Goal: Task Accomplishment & Management: Complete application form

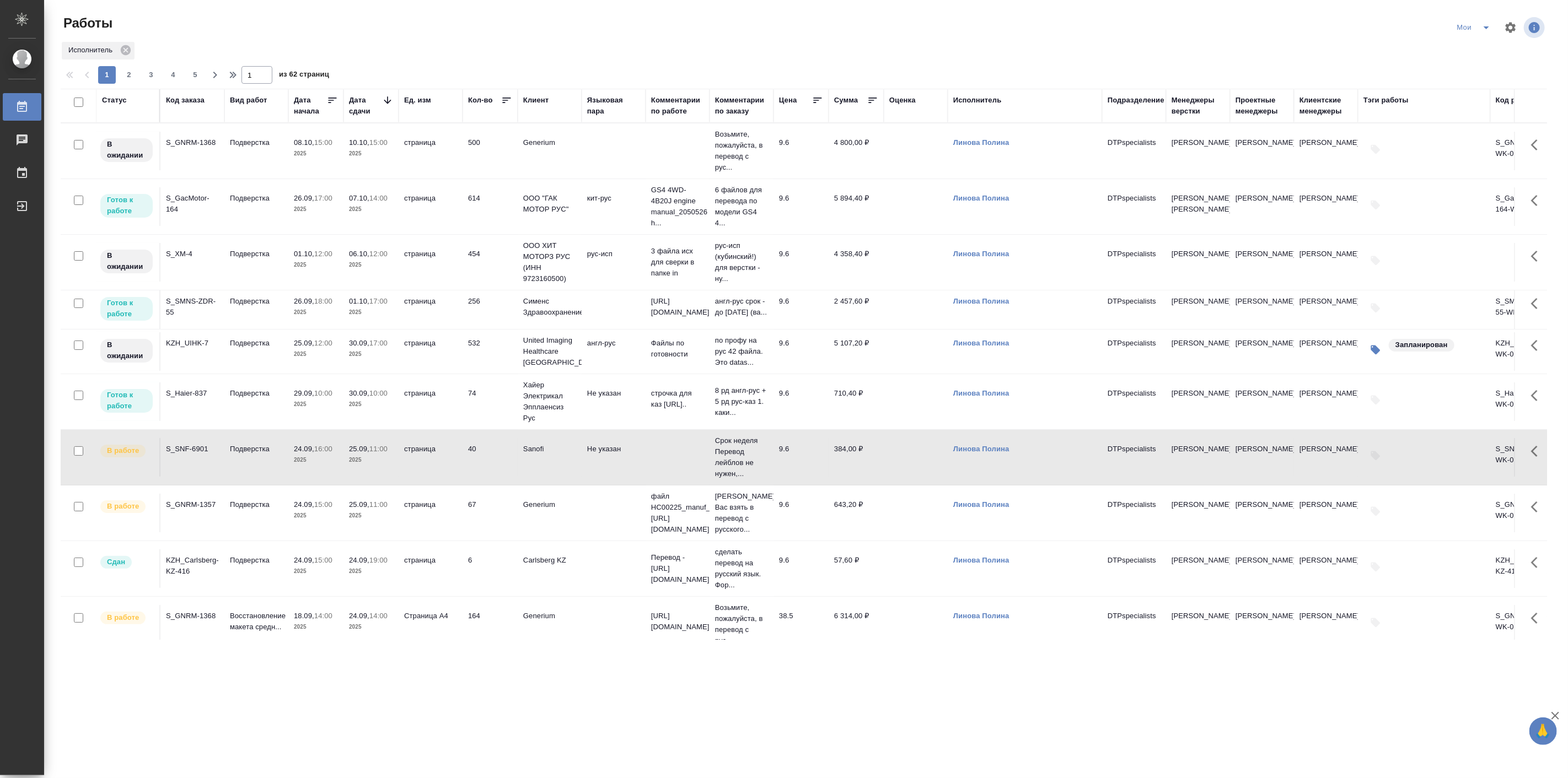
click at [184, 98] on div "Код заказа" at bounding box center [185, 101] width 39 height 11
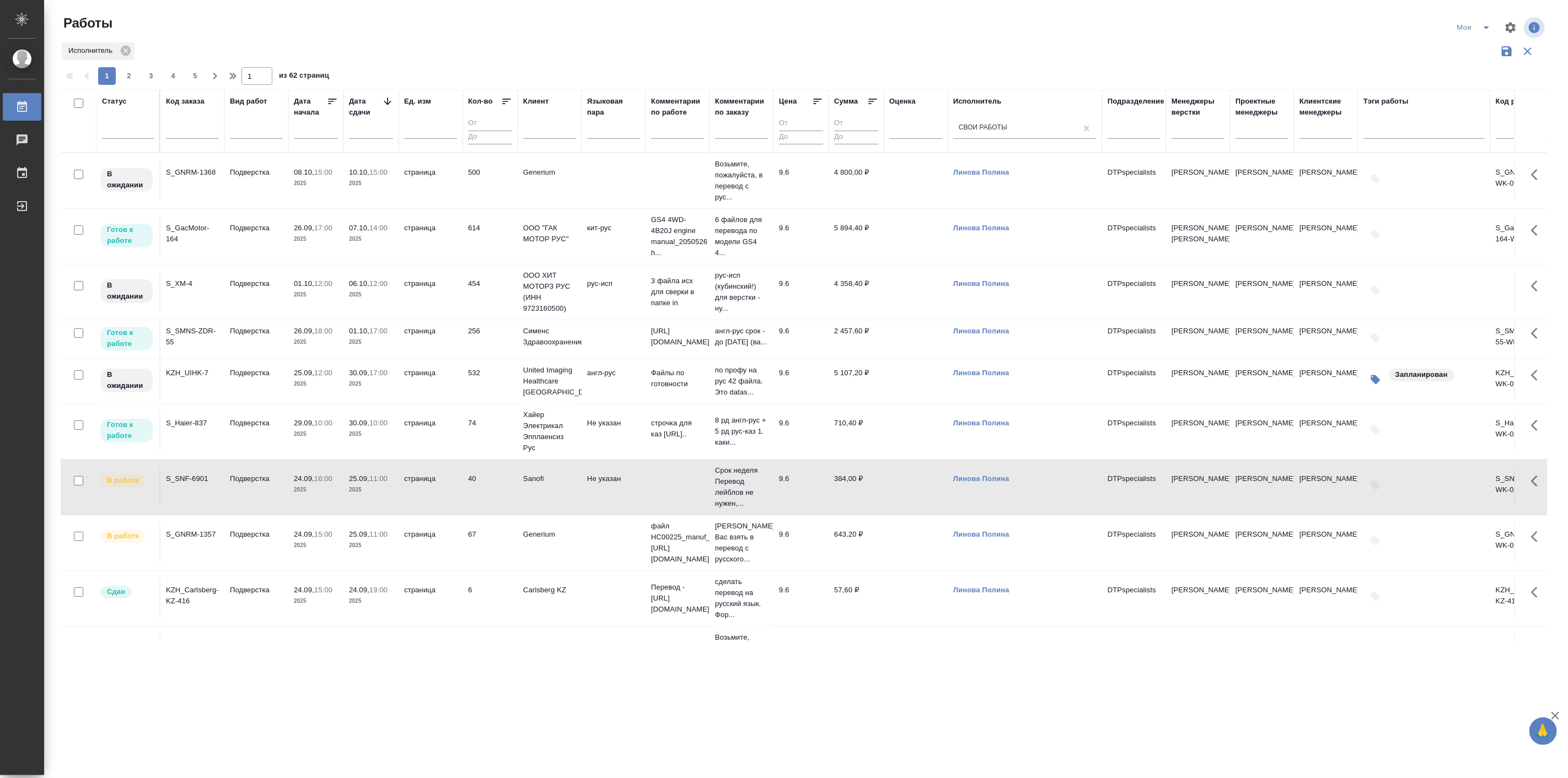
click at [199, 125] on input "text" at bounding box center [192, 132] width 53 height 14
paste input "KZH_UIHK-7"
type input "KZH_UIHK-7"
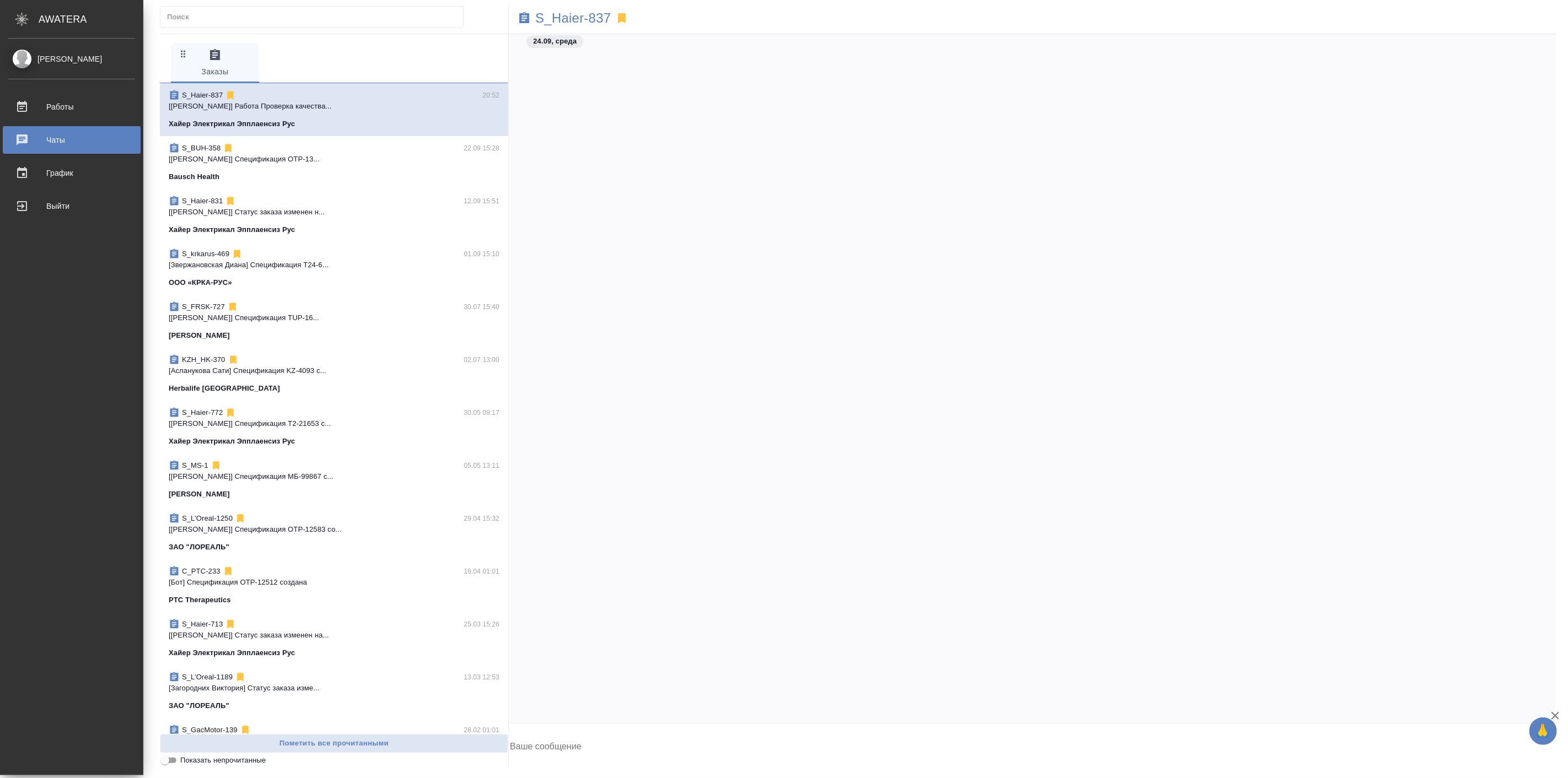
scroll to position [32710, 0]
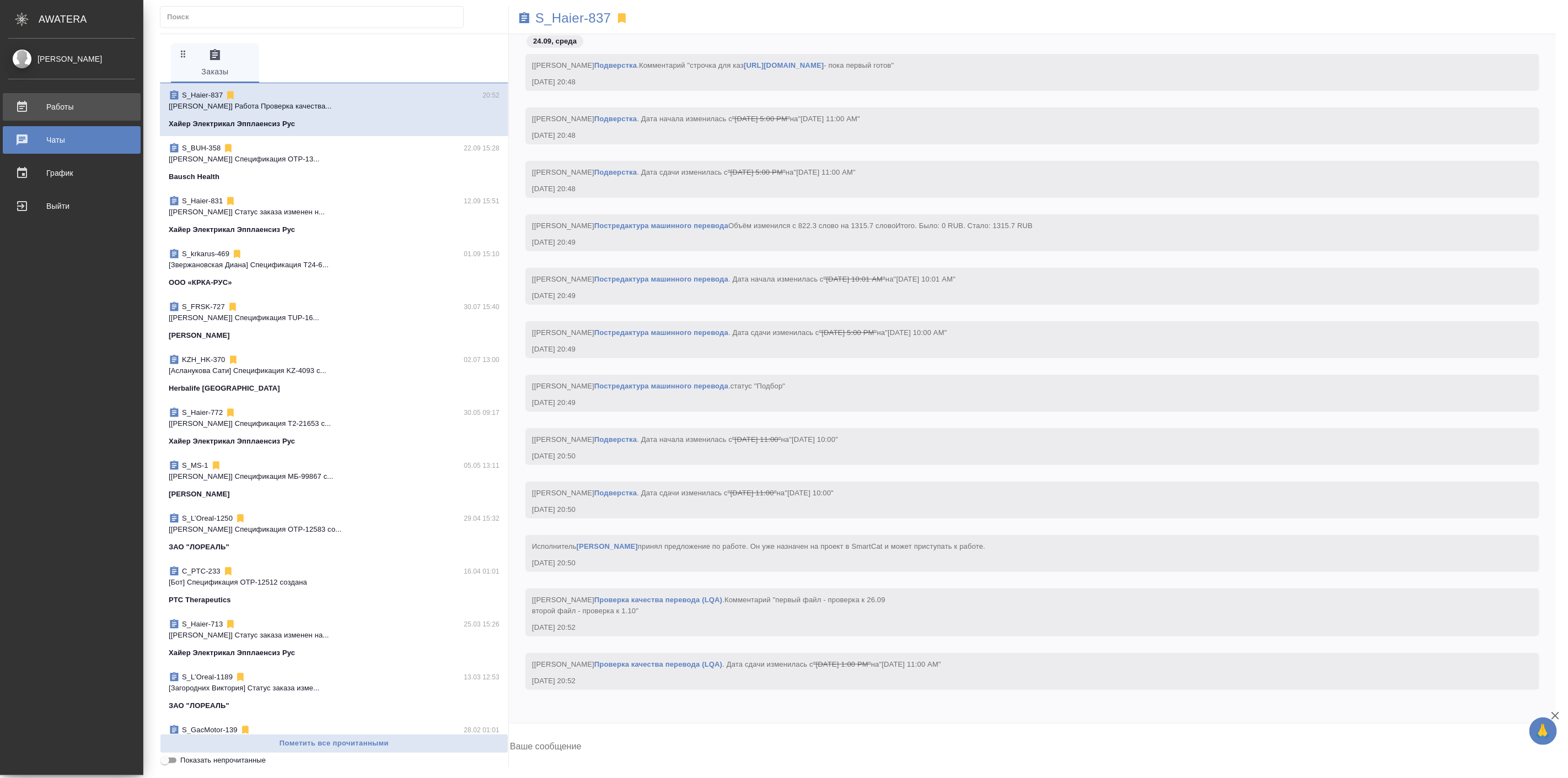
click at [70, 105] on div "Работы" at bounding box center [72, 107] width 127 height 17
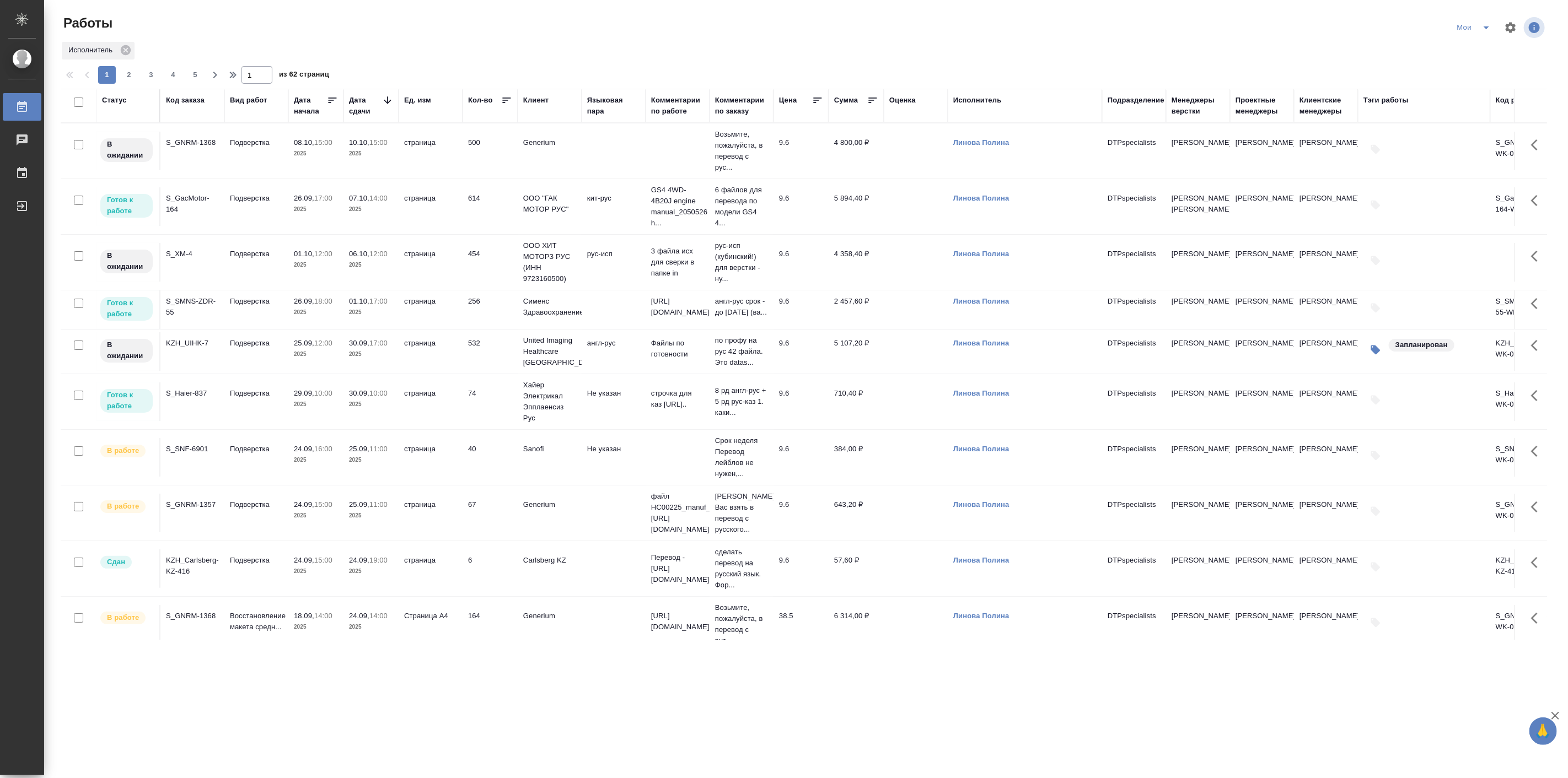
click at [1486, 30] on icon "split button" at bounding box center [1486, 27] width 13 height 13
click at [1463, 110] on li "все" at bounding box center [1475, 102] width 66 height 18
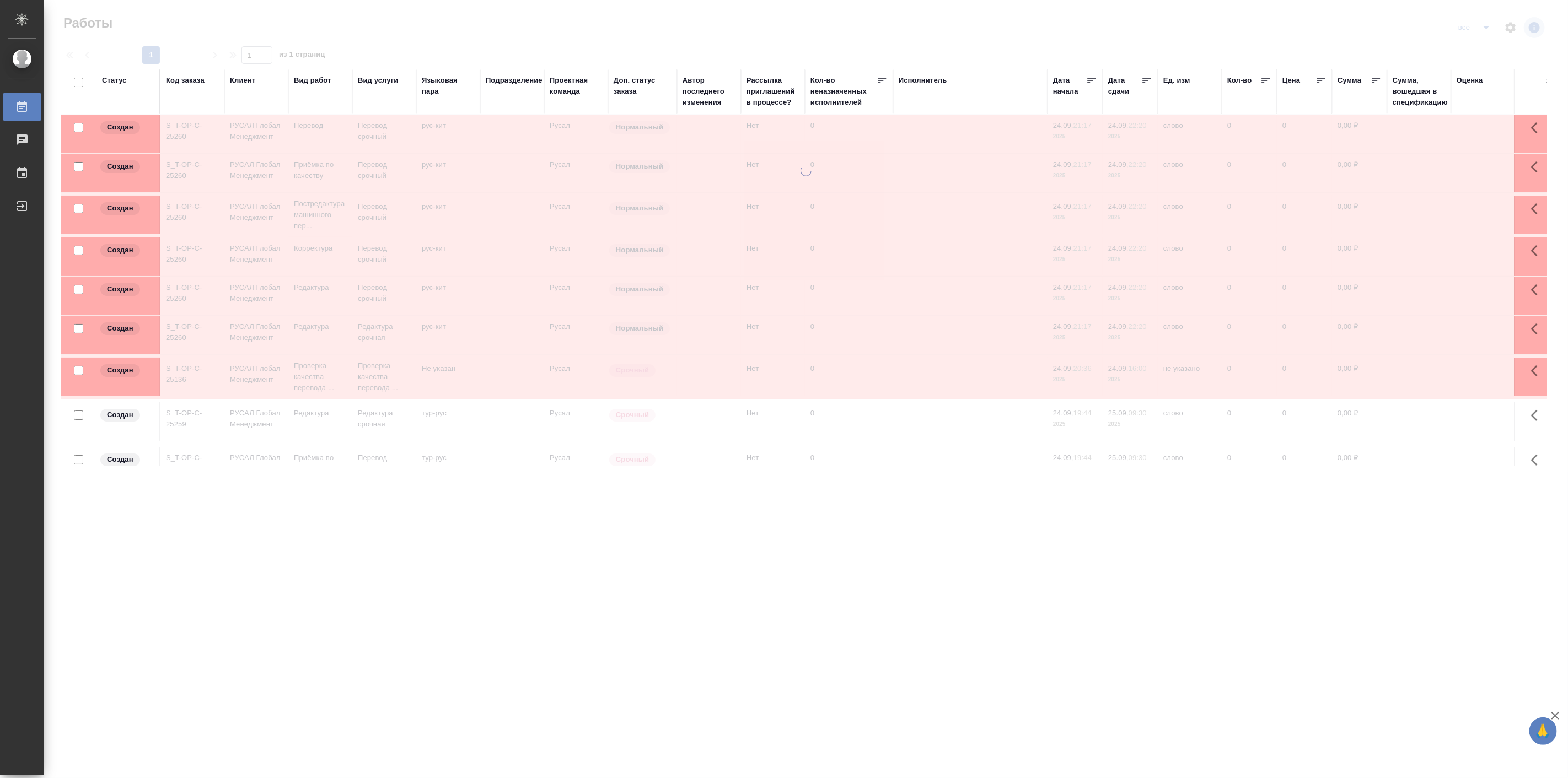
click at [192, 82] on div "Код заказа" at bounding box center [185, 81] width 39 height 11
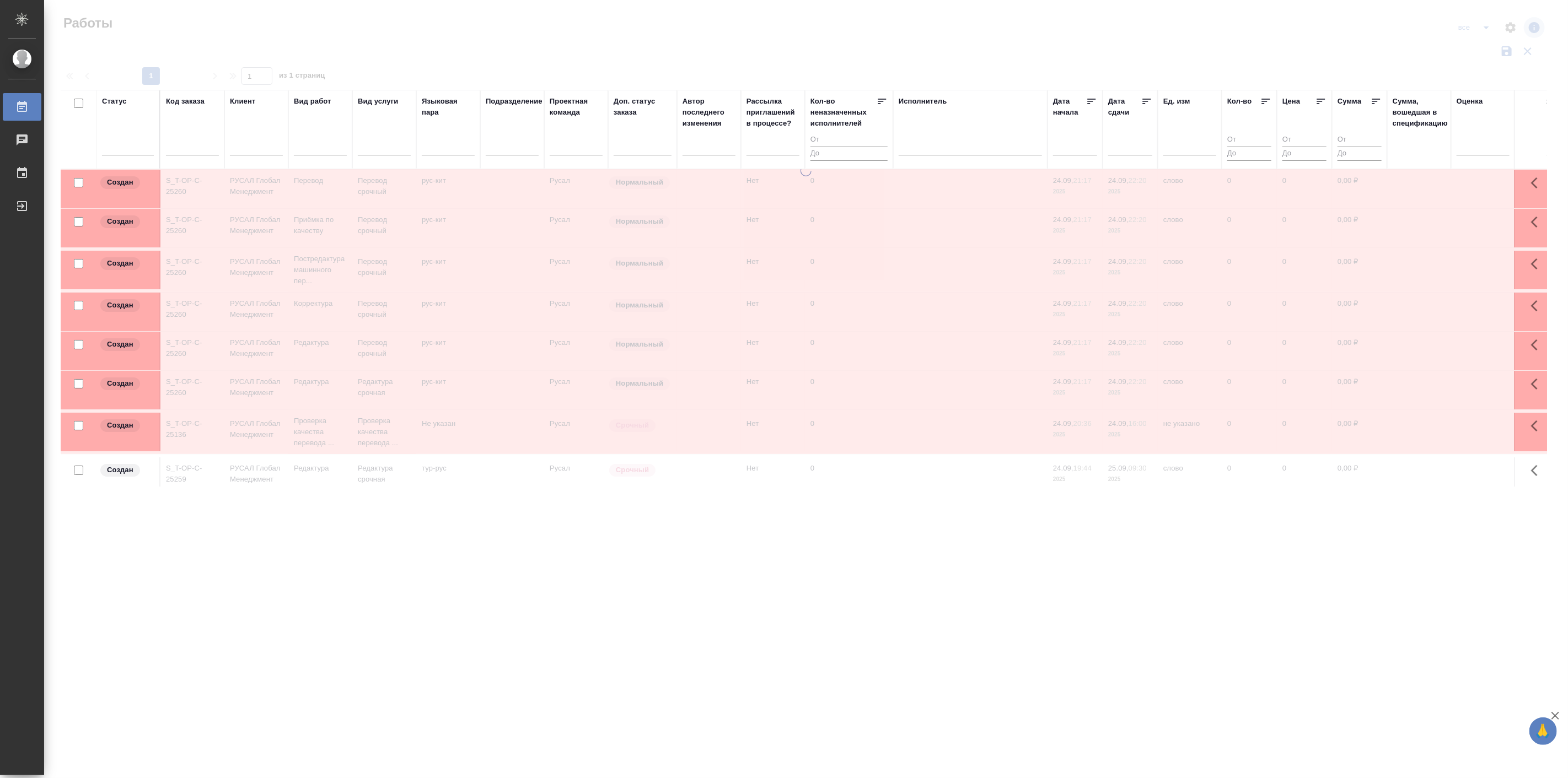
click at [193, 150] on input "text" at bounding box center [192, 148] width 53 height 14
paste input "S_haval-"
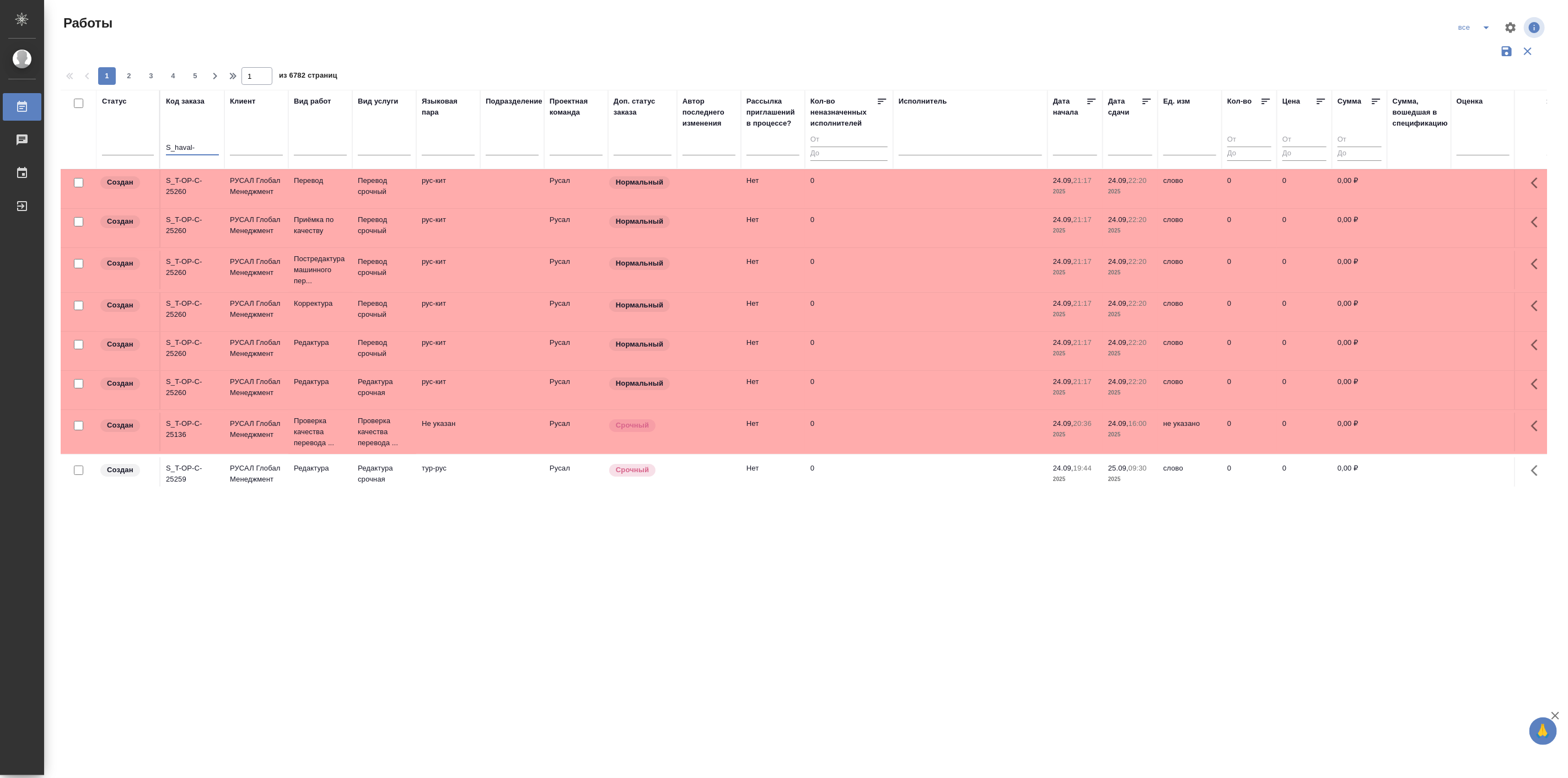
type input "S_haval-"
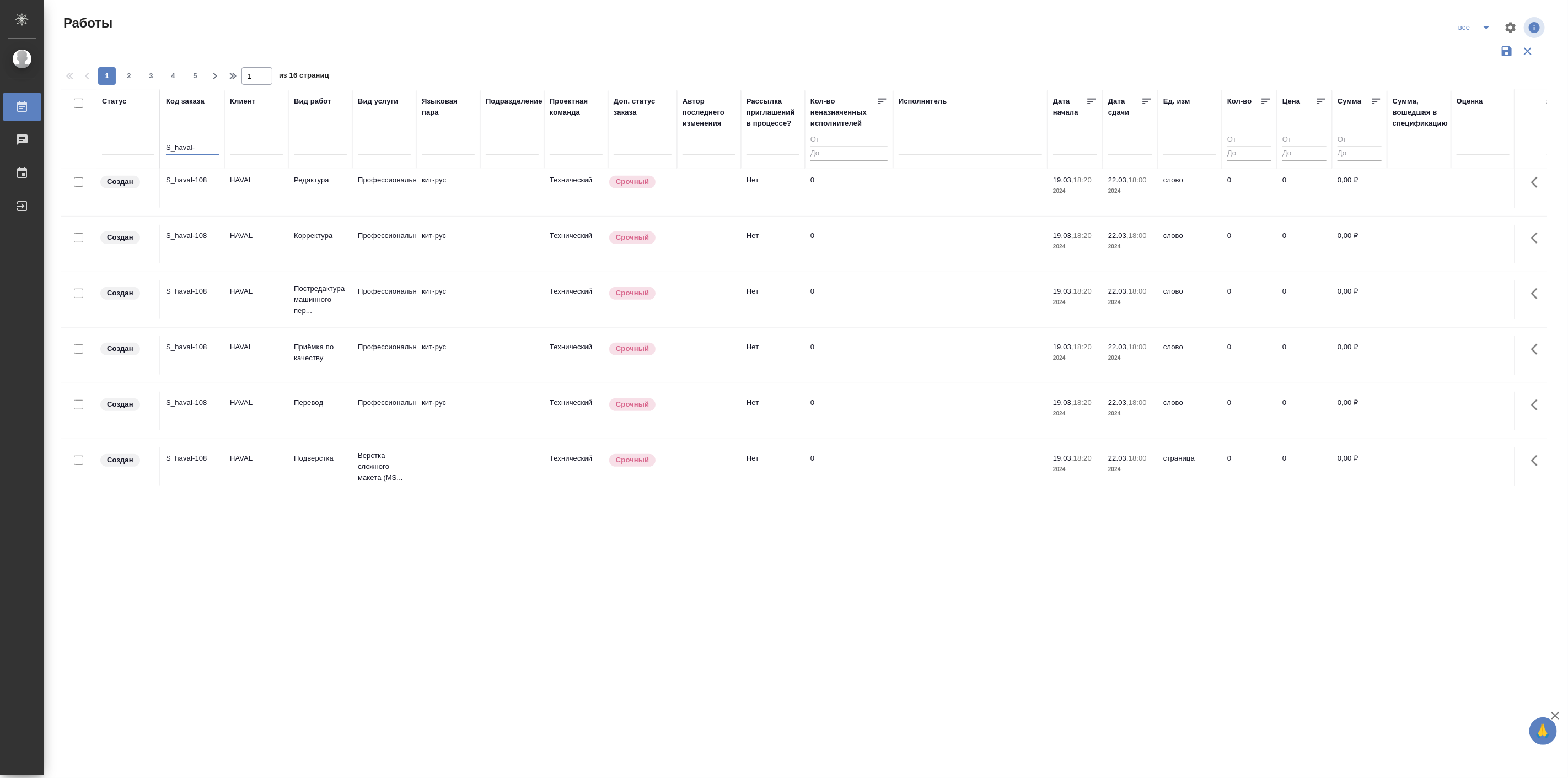
scroll to position [1020, 0]
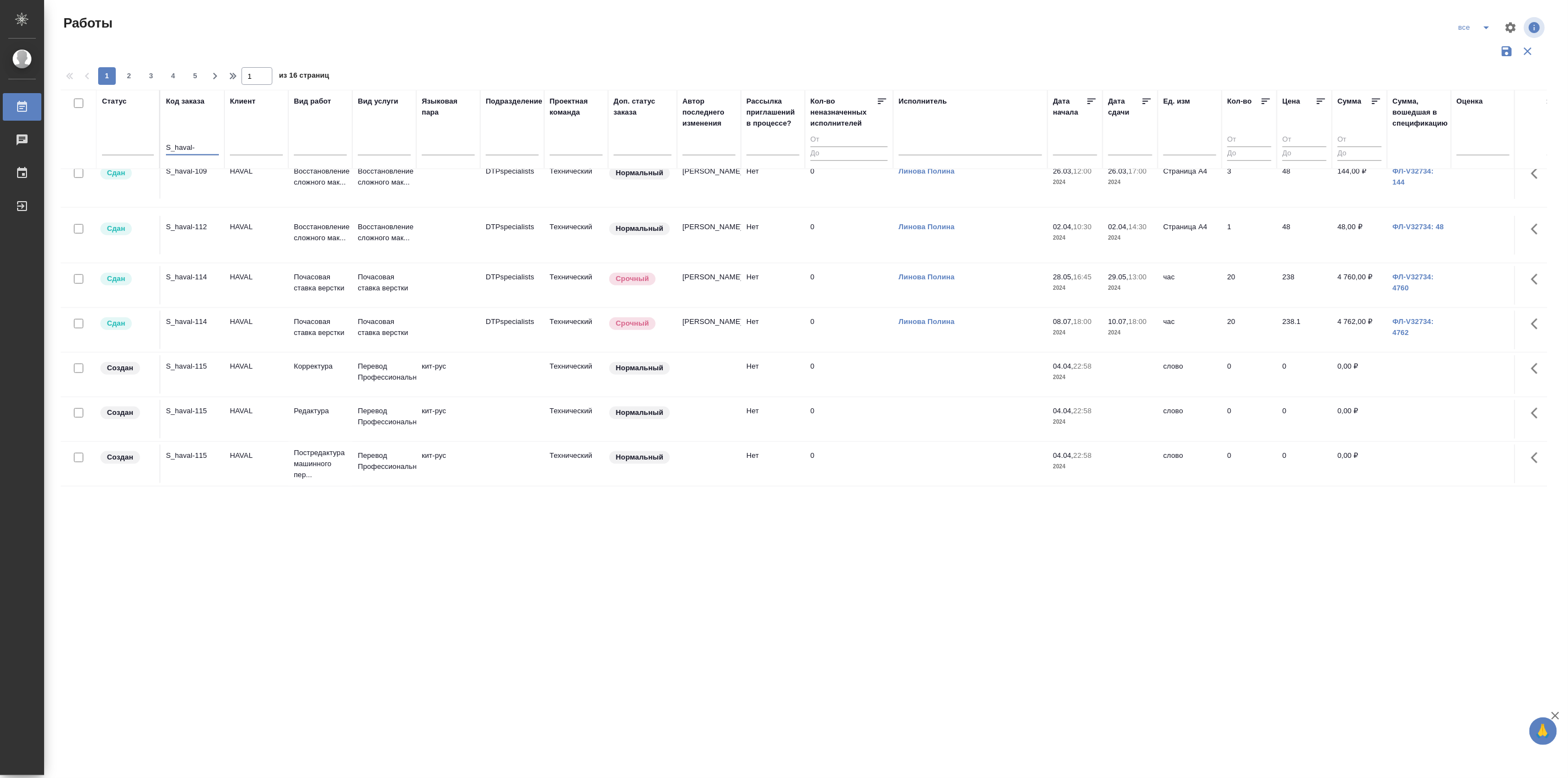
click at [705, 286] on td "[PERSON_NAME]" at bounding box center [709, 285] width 64 height 39
click at [705, 285] on td "[PERSON_NAME]" at bounding box center [709, 285] width 64 height 39
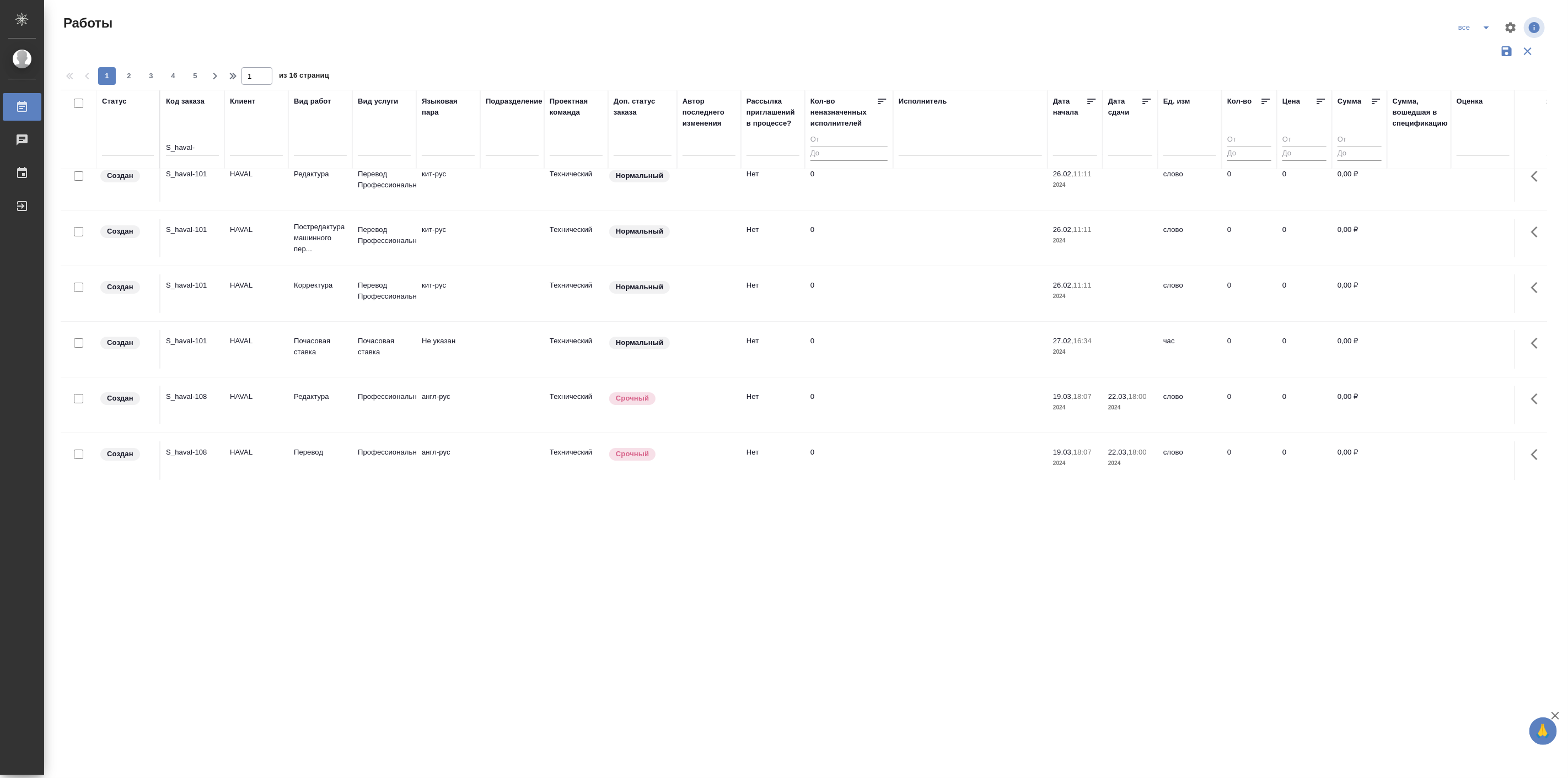
scroll to position [0, 0]
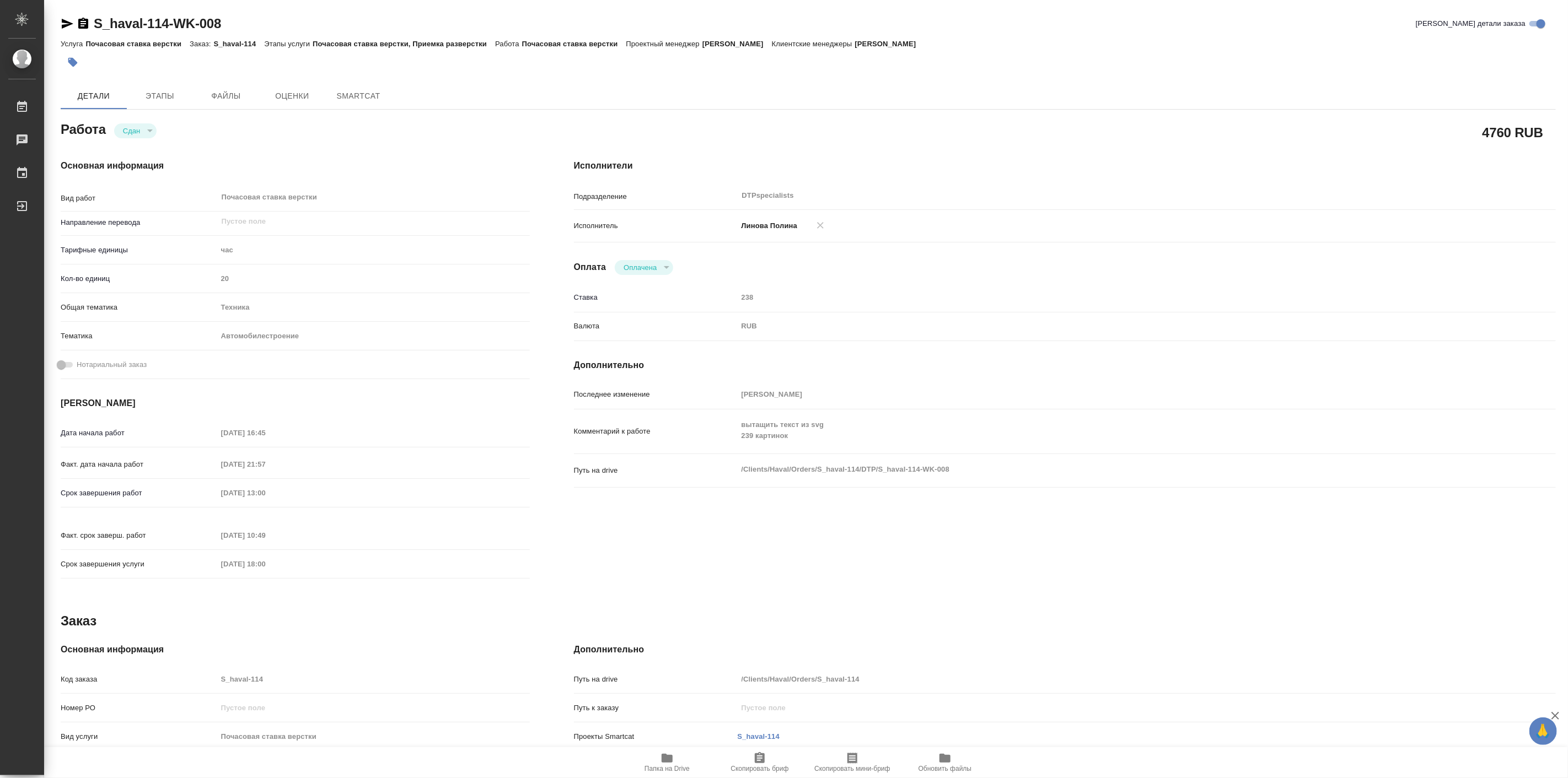
type textarea "x"
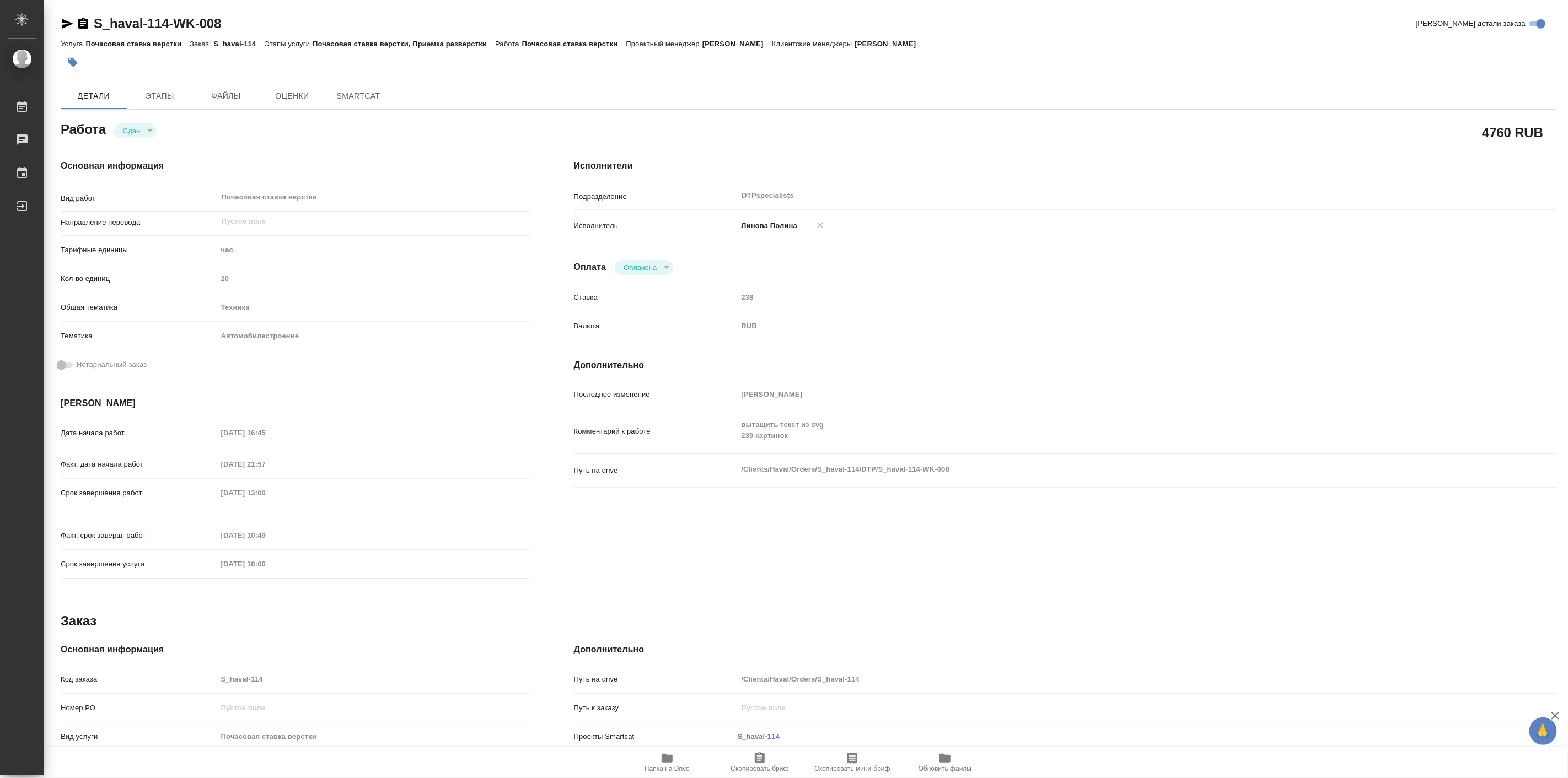
type textarea "x"
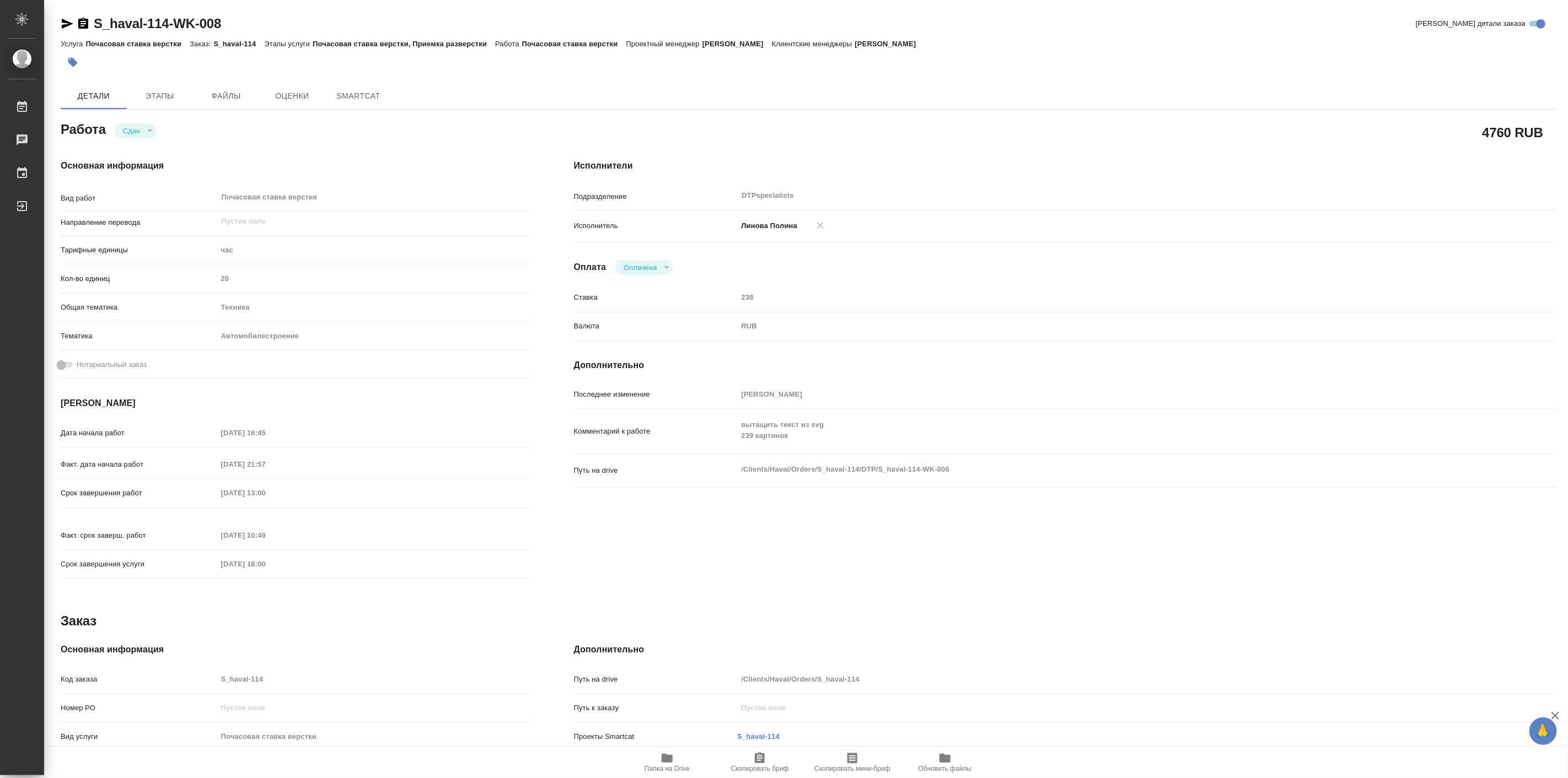
type textarea "x"
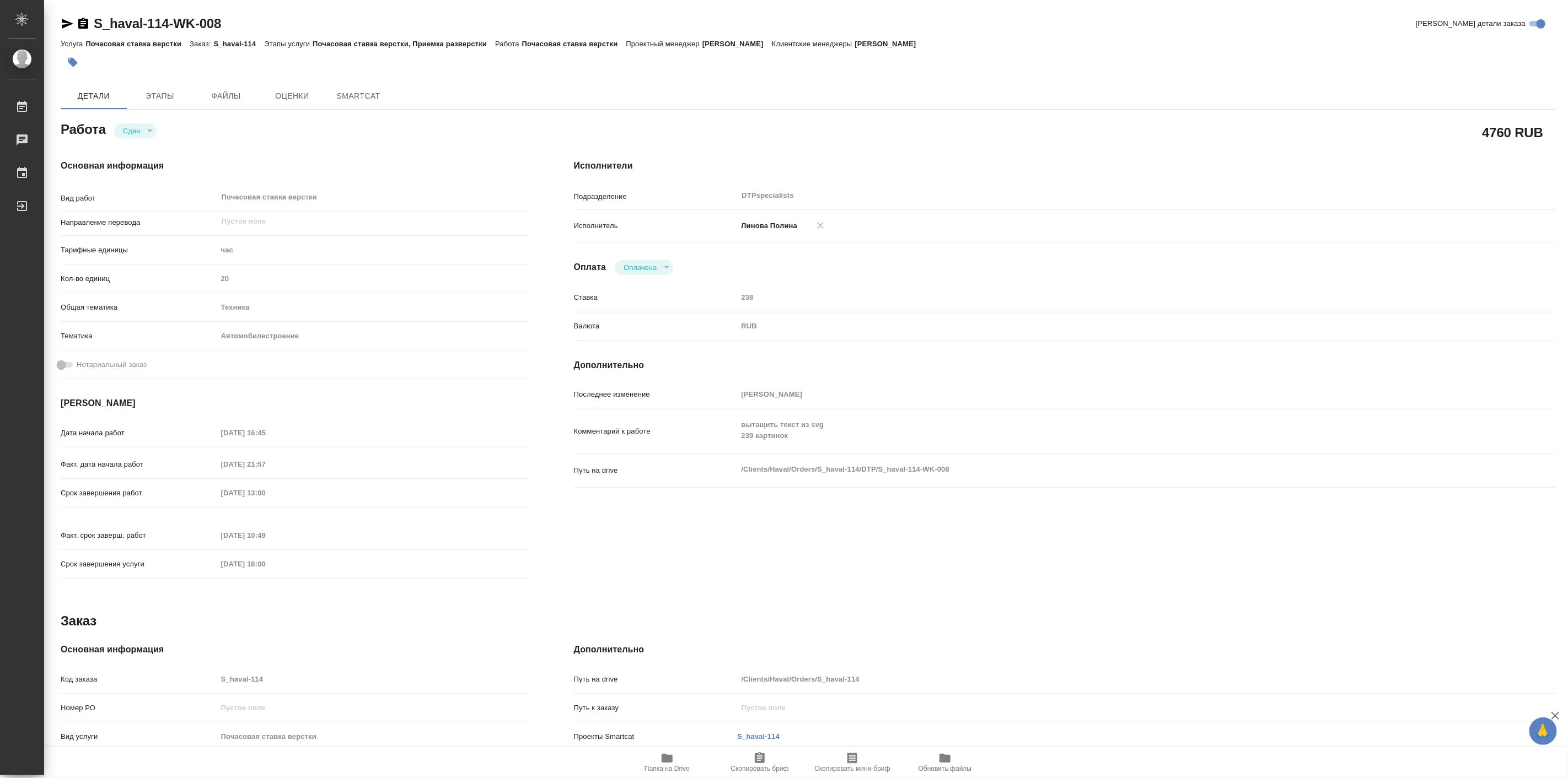
type textarea "x"
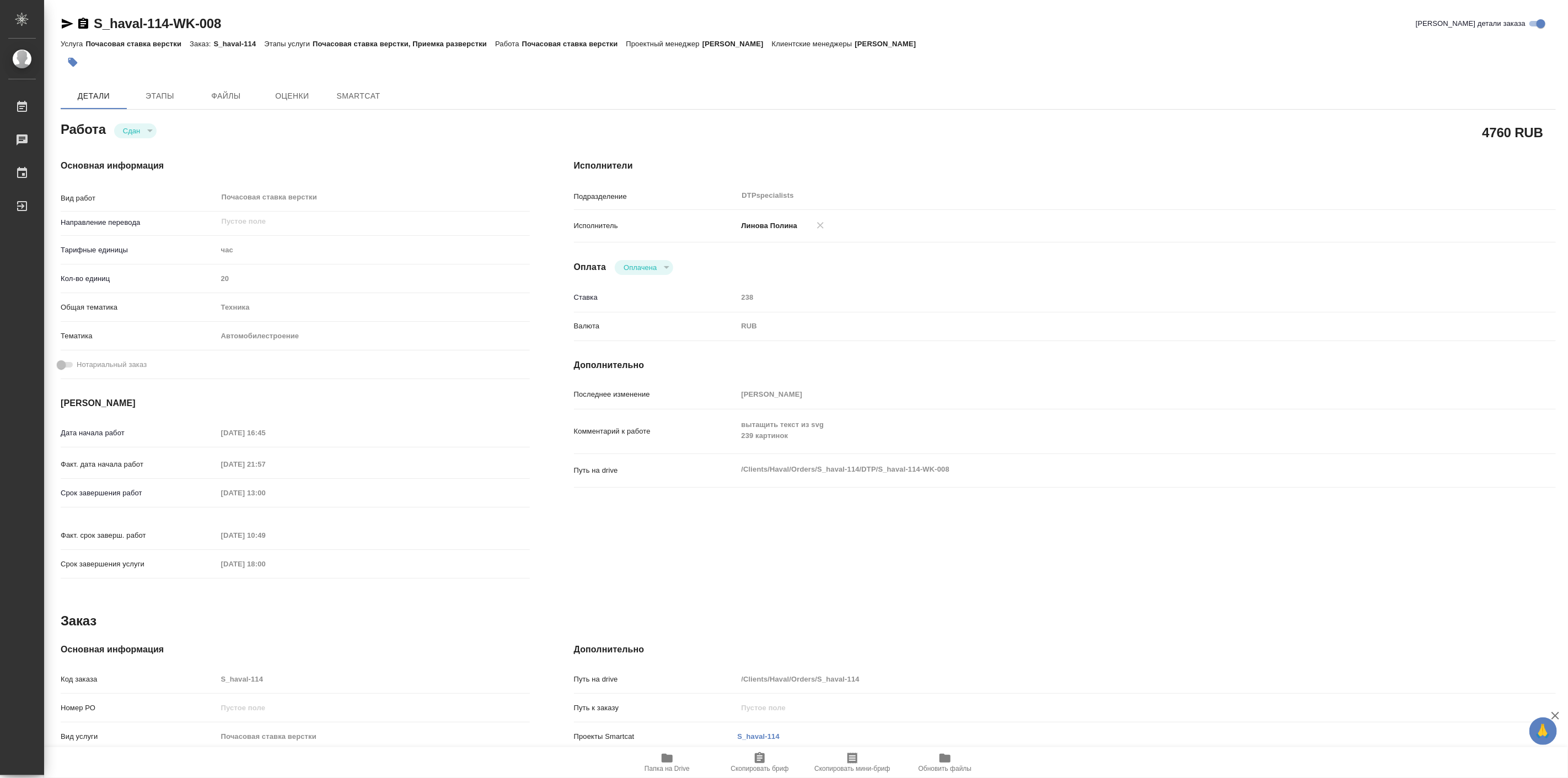
click at [651, 753] on span "Папка на Drive" at bounding box center [667, 762] width 79 height 21
type textarea "x"
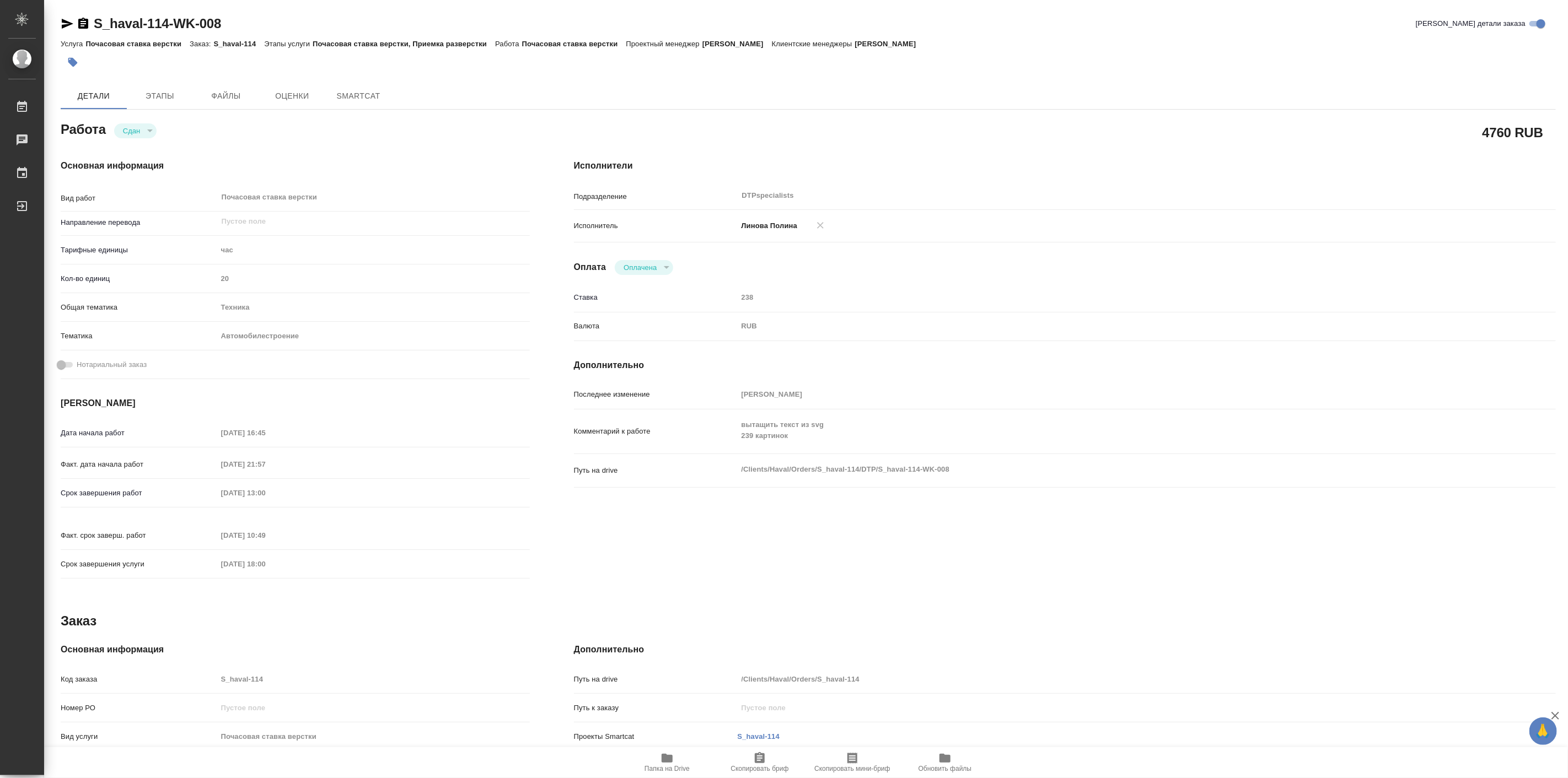
type textarea "x"
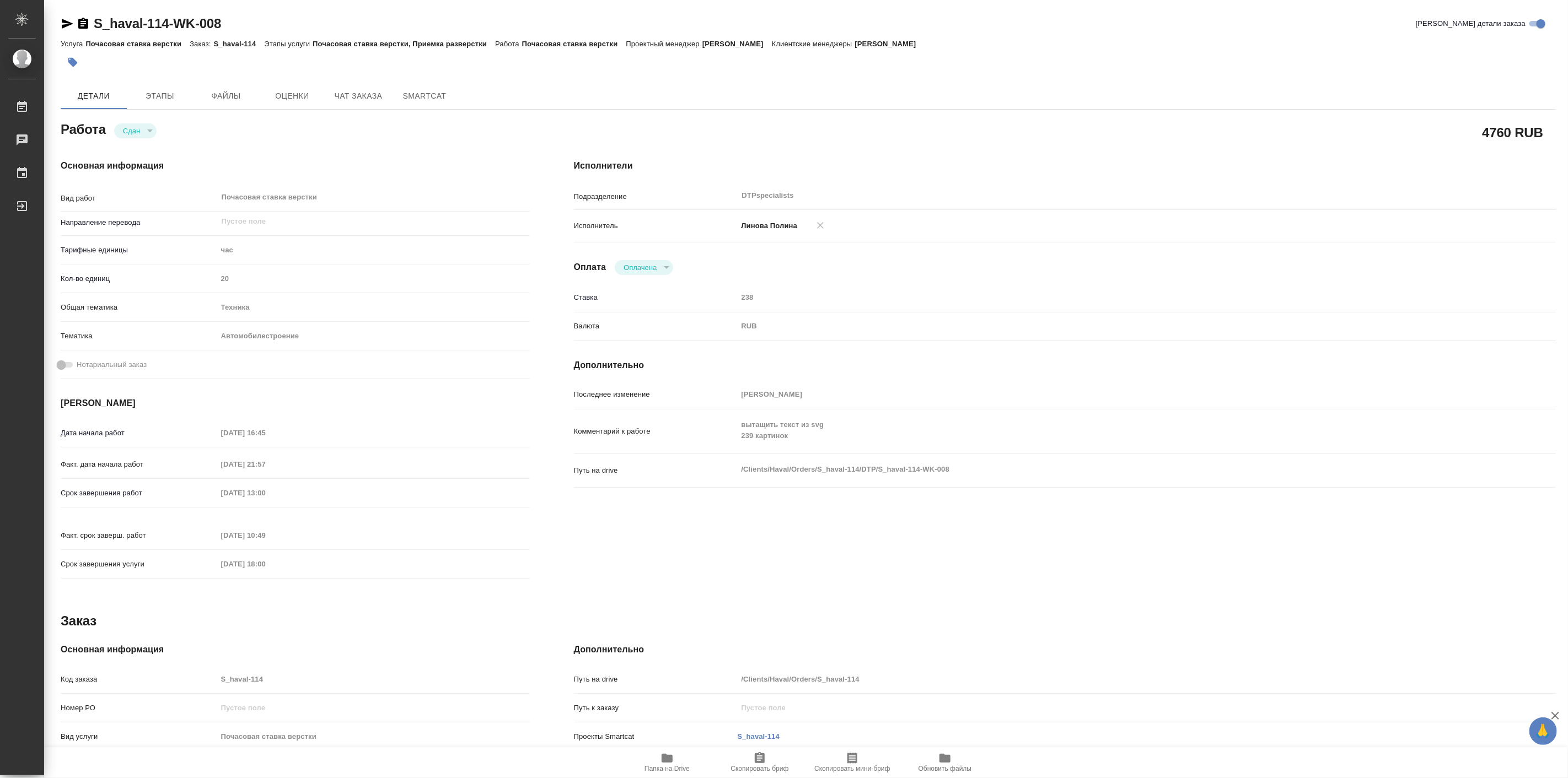
type textarea "x"
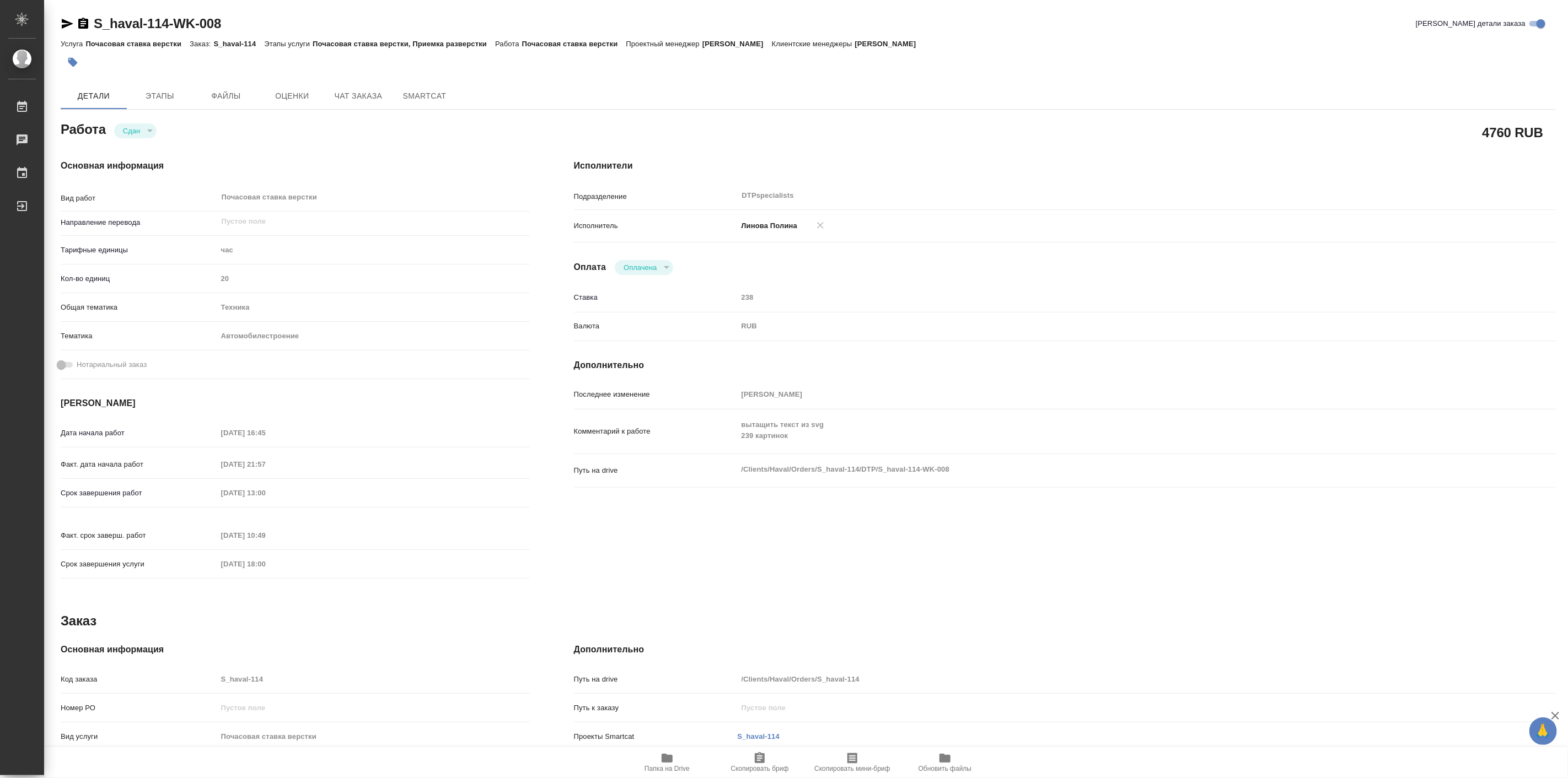
type textarea "x"
